Goal: Information Seeking & Learning: Learn about a topic

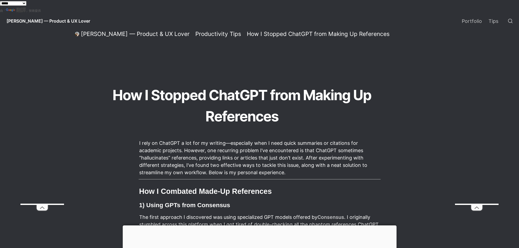
scroll to position [82, 0]
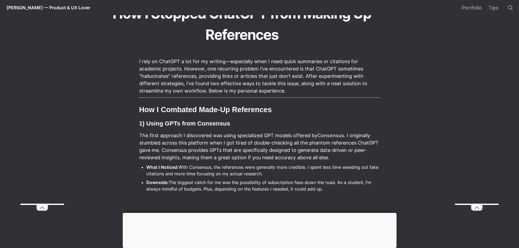
click at [215, 126] on h3 "1) Using GPTs from Consensus" at bounding box center [260, 124] width 242 height 10
click at [361, 135] on p "The first approach I discovered was using specialized GPT models offered by Con…" at bounding box center [260, 146] width 242 height 31
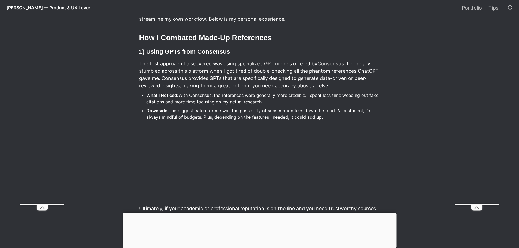
scroll to position [164, 0]
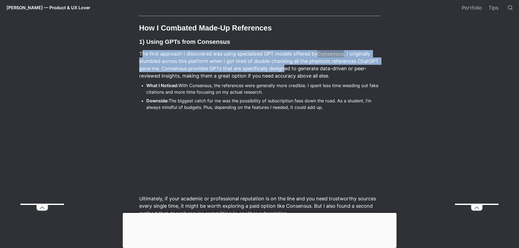
drag, startPoint x: 141, startPoint y: 51, endPoint x: 284, endPoint y: 70, distance: 144.1
click at [284, 70] on p "The first approach I discovered was using specialized GPT models offered by Con…" at bounding box center [260, 64] width 242 height 31
click at [270, 71] on p "The first approach I discovered was using specialized GPT models offered by Con…" at bounding box center [260, 64] width 242 height 31
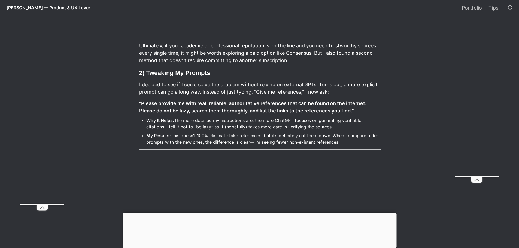
scroll to position [327, 0]
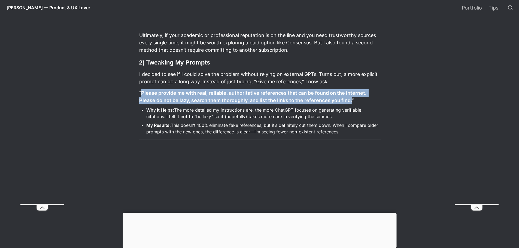
drag, startPoint x: 141, startPoint y: 94, endPoint x: 353, endPoint y: 101, distance: 211.9
click at [353, 101] on p "“ Please provide me with real, reliable, authoritative references that can be f…" at bounding box center [260, 97] width 242 height 16
copy strong "Please provide me with real, reliable, authoritative references that can be fou…"
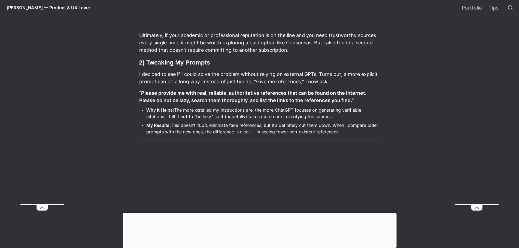
click at [393, 78] on article "I rely on ChatGPT a lot for my writing—especially when I need quick summaries o…" at bounding box center [260, 192] width 294 height 767
